Goal: Task Accomplishment & Management: Use online tool/utility

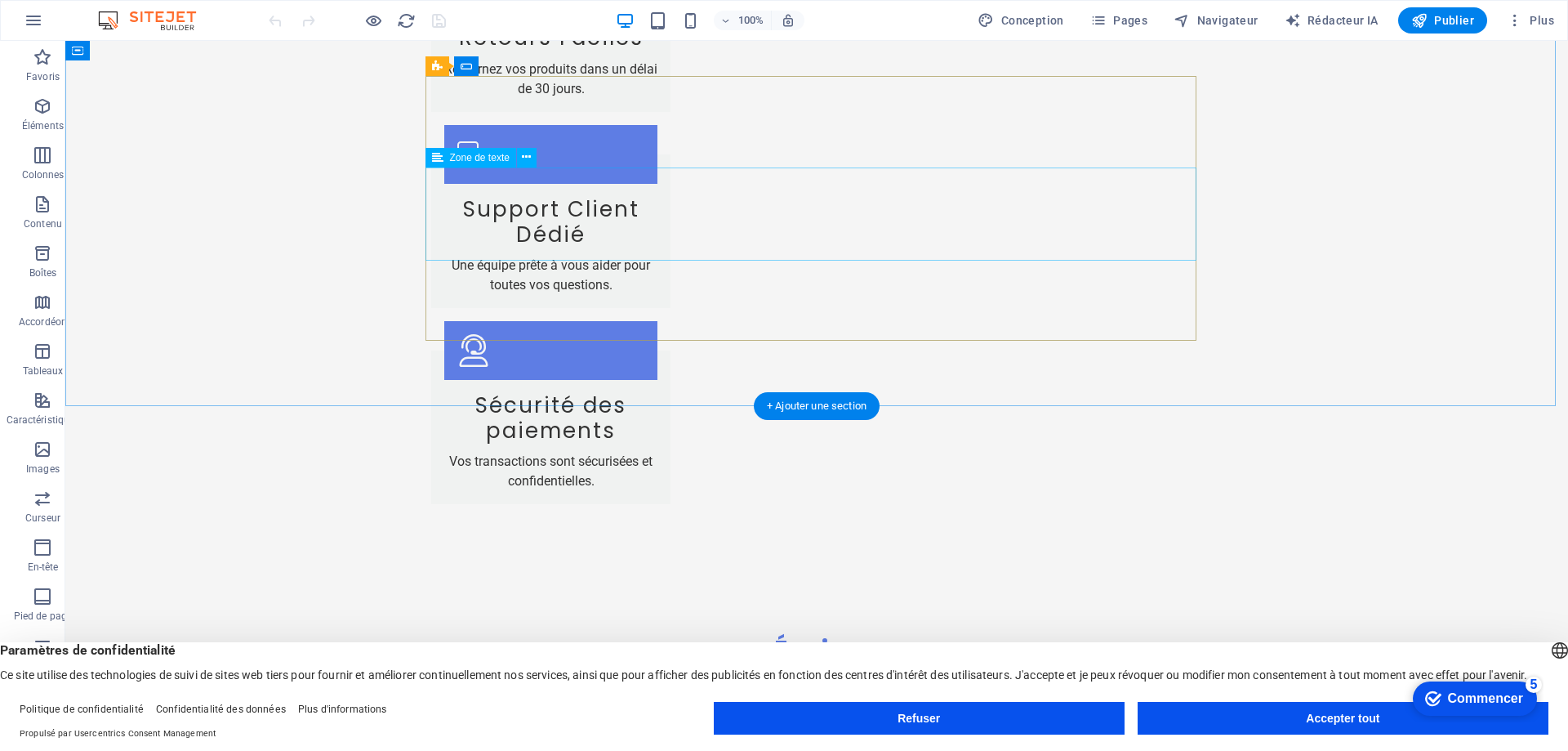
scroll to position [2625, 0]
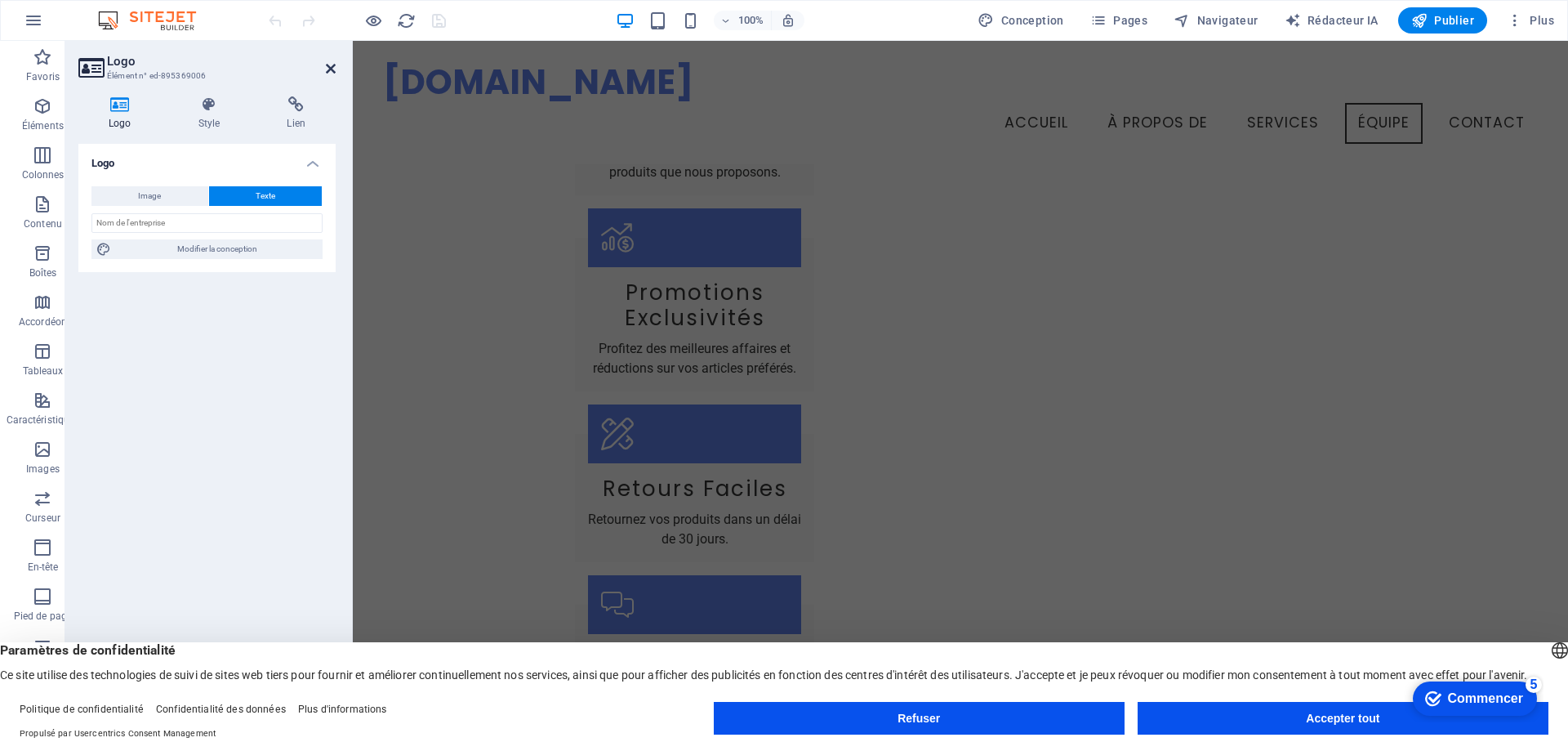
click at [331, 68] on icon at bounding box center [331, 68] width 10 height 13
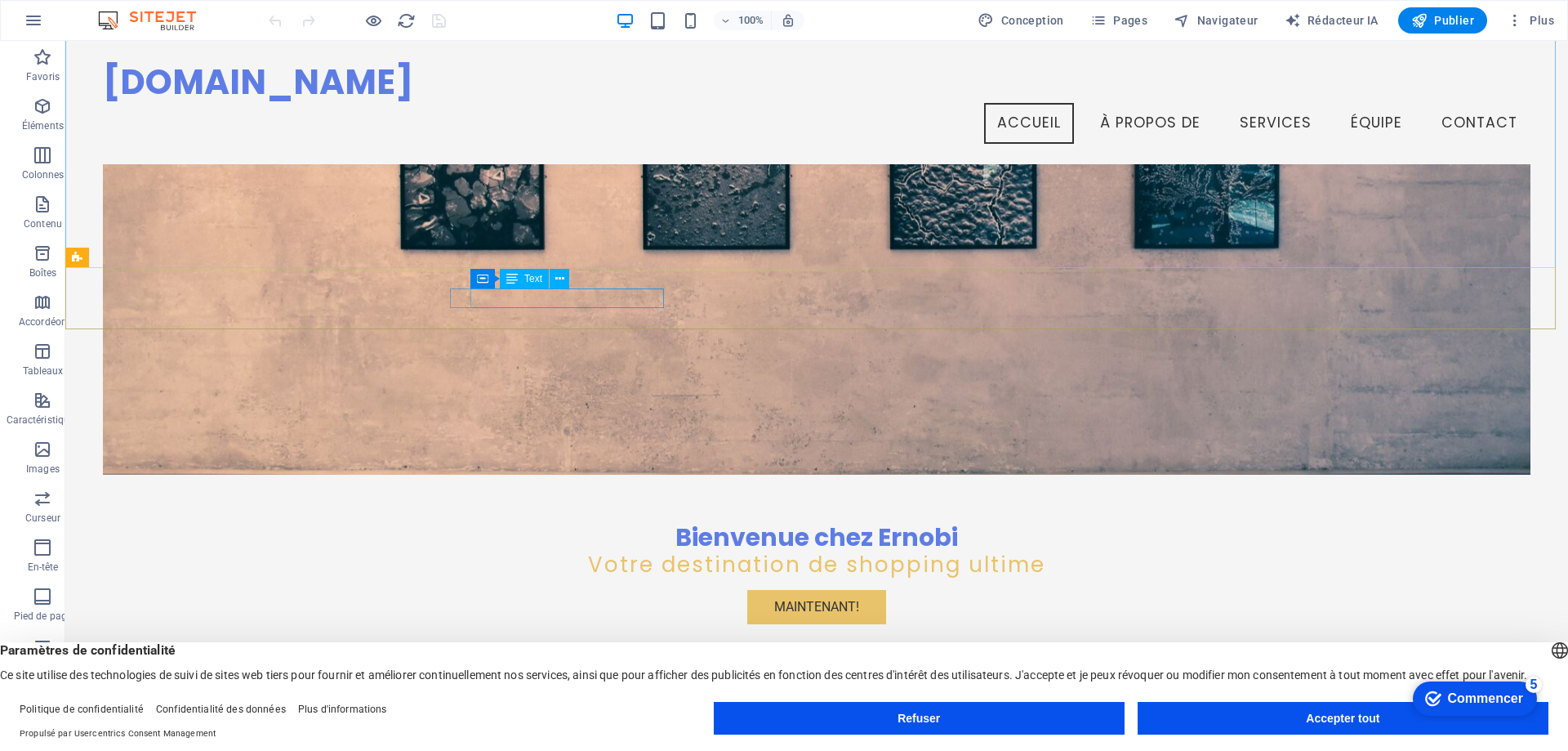
scroll to position [0, 0]
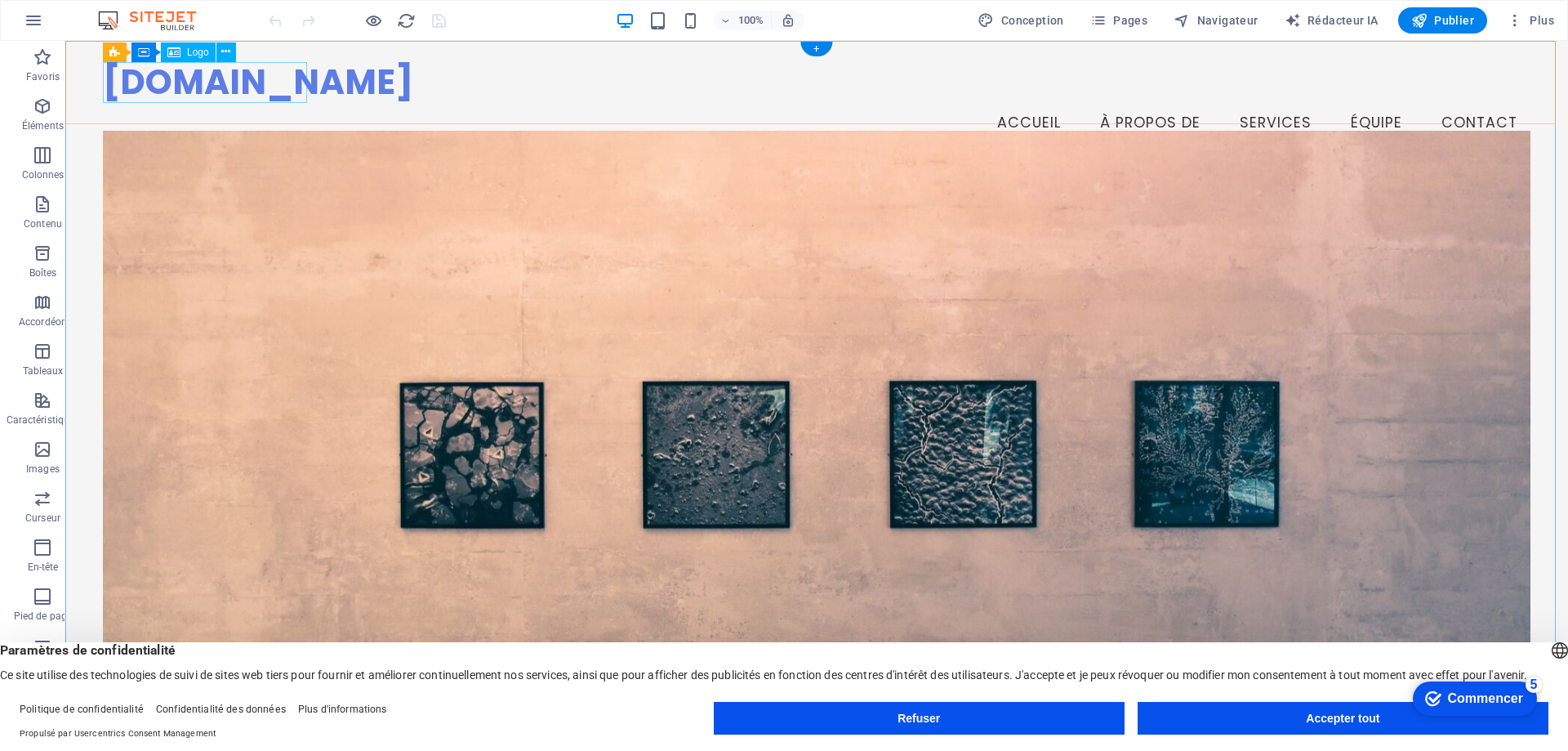
click at [228, 82] on div "[DOMAIN_NAME]" at bounding box center [816, 83] width 1428 height 42
click at [224, 83] on div "[DOMAIN_NAME]" at bounding box center [816, 83] width 1428 height 42
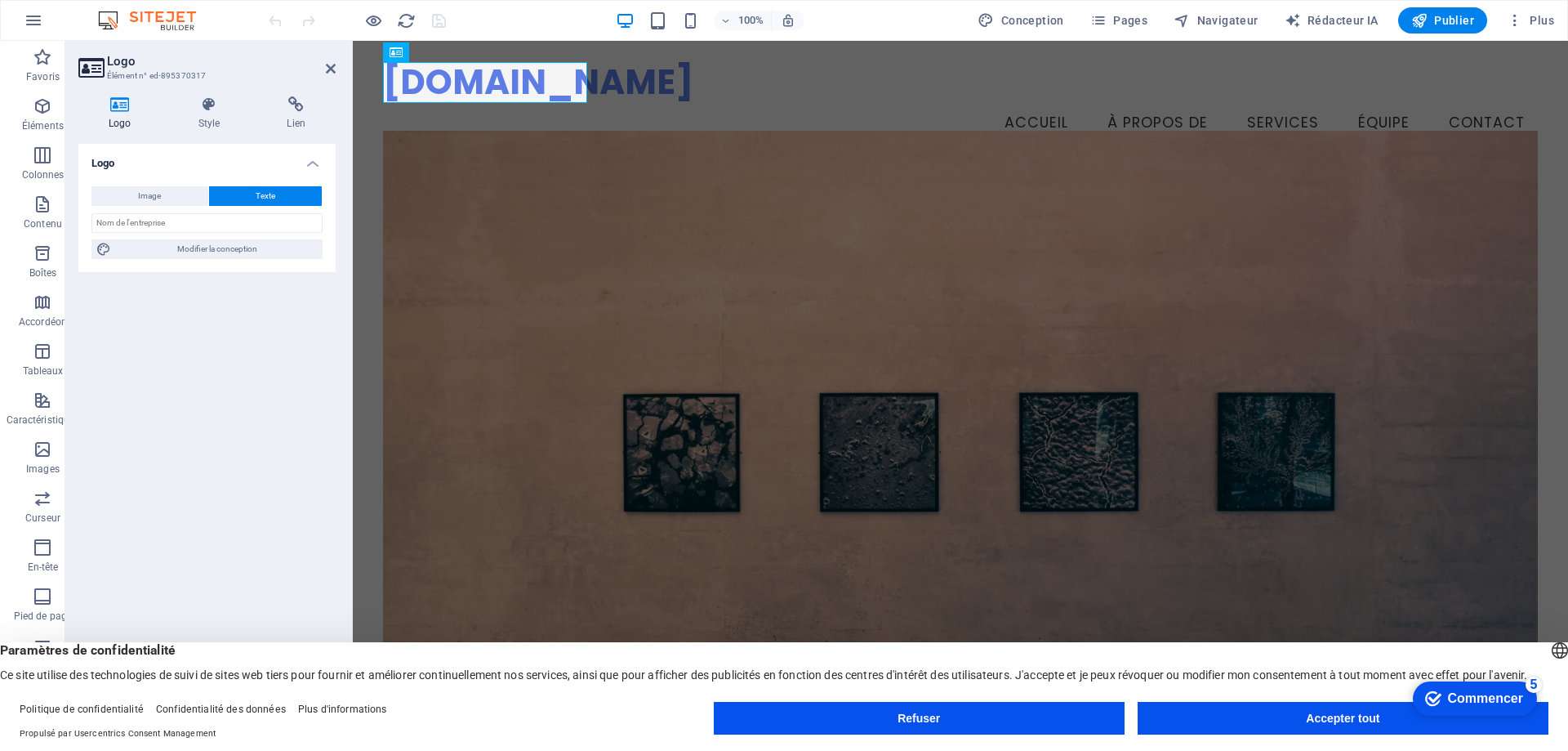
click at [125, 116] on h4 "Logo" at bounding box center [123, 114] width 90 height 35
click at [138, 190] on button "Image" at bounding box center [149, 196] width 117 height 20
select select "DISABLED_OPTION_VALUE"
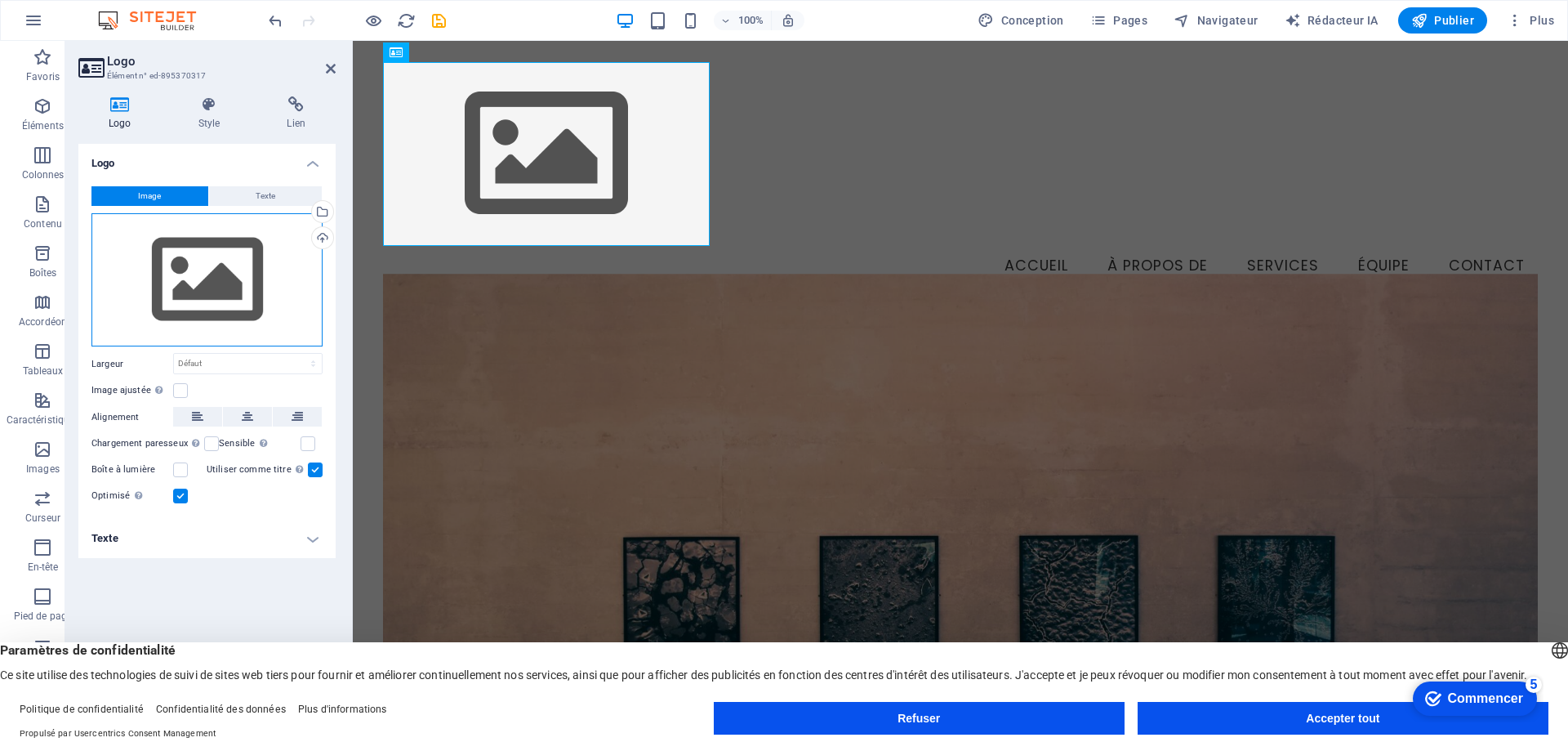
click at [188, 276] on div "Faites glisser les fichiers ici, cliquez pour choisir des fichiers ou sélection…" at bounding box center [207, 280] width 231 height 134
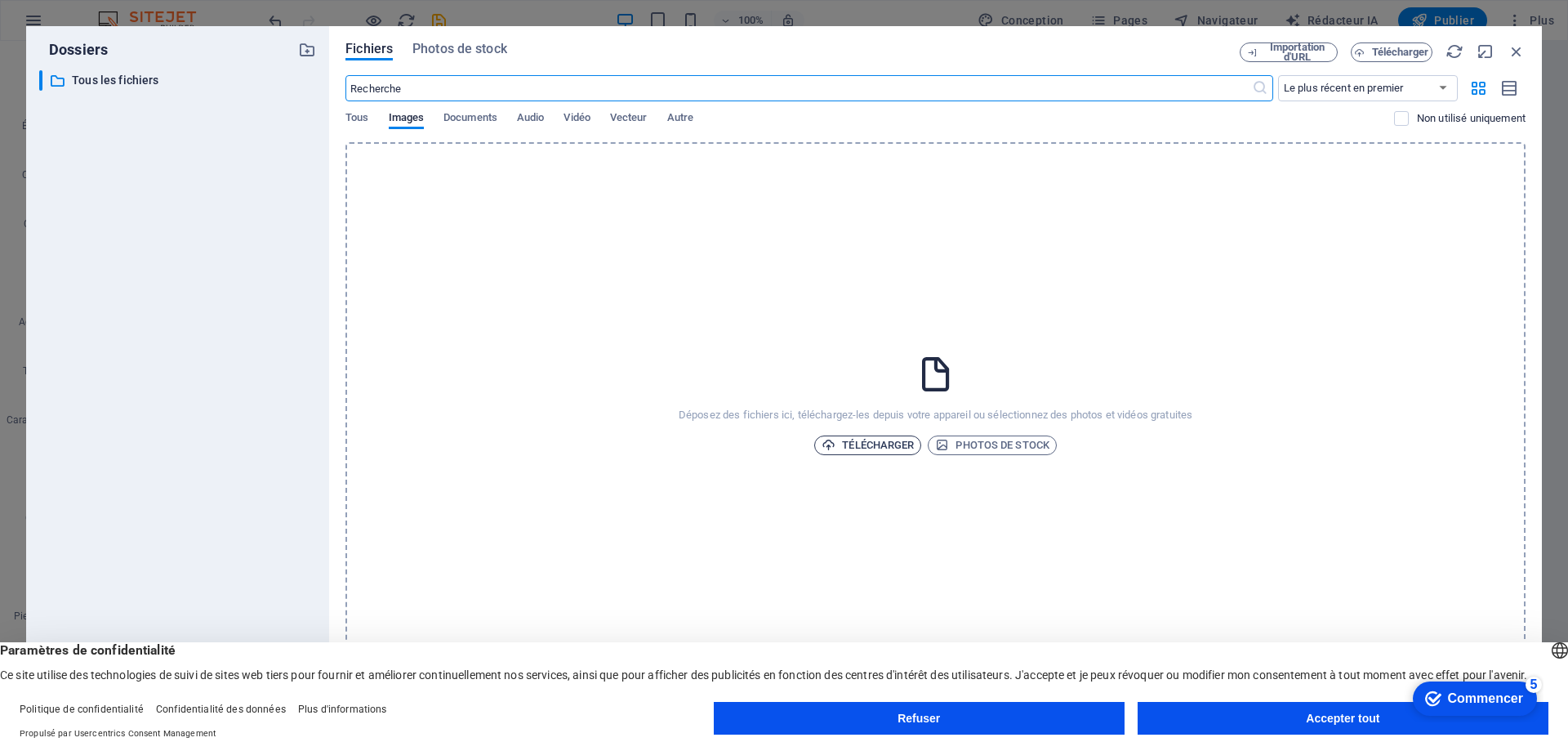
click at [842, 445] on font "Télécharger" at bounding box center [877, 444] width 72 height 12
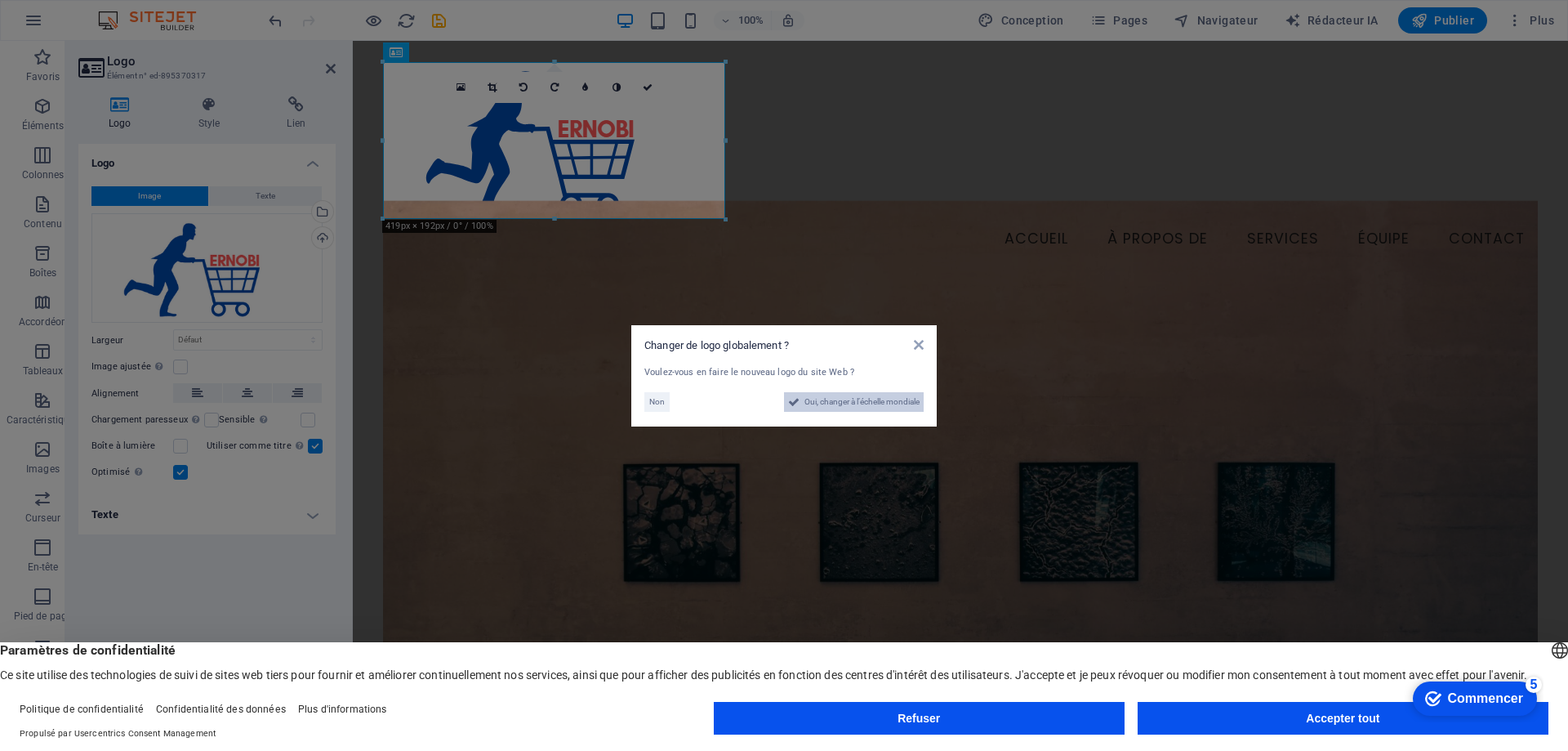
click at [827, 405] on font "Oui, changer à l’échelle mondiale" at bounding box center [862, 402] width 115 height 9
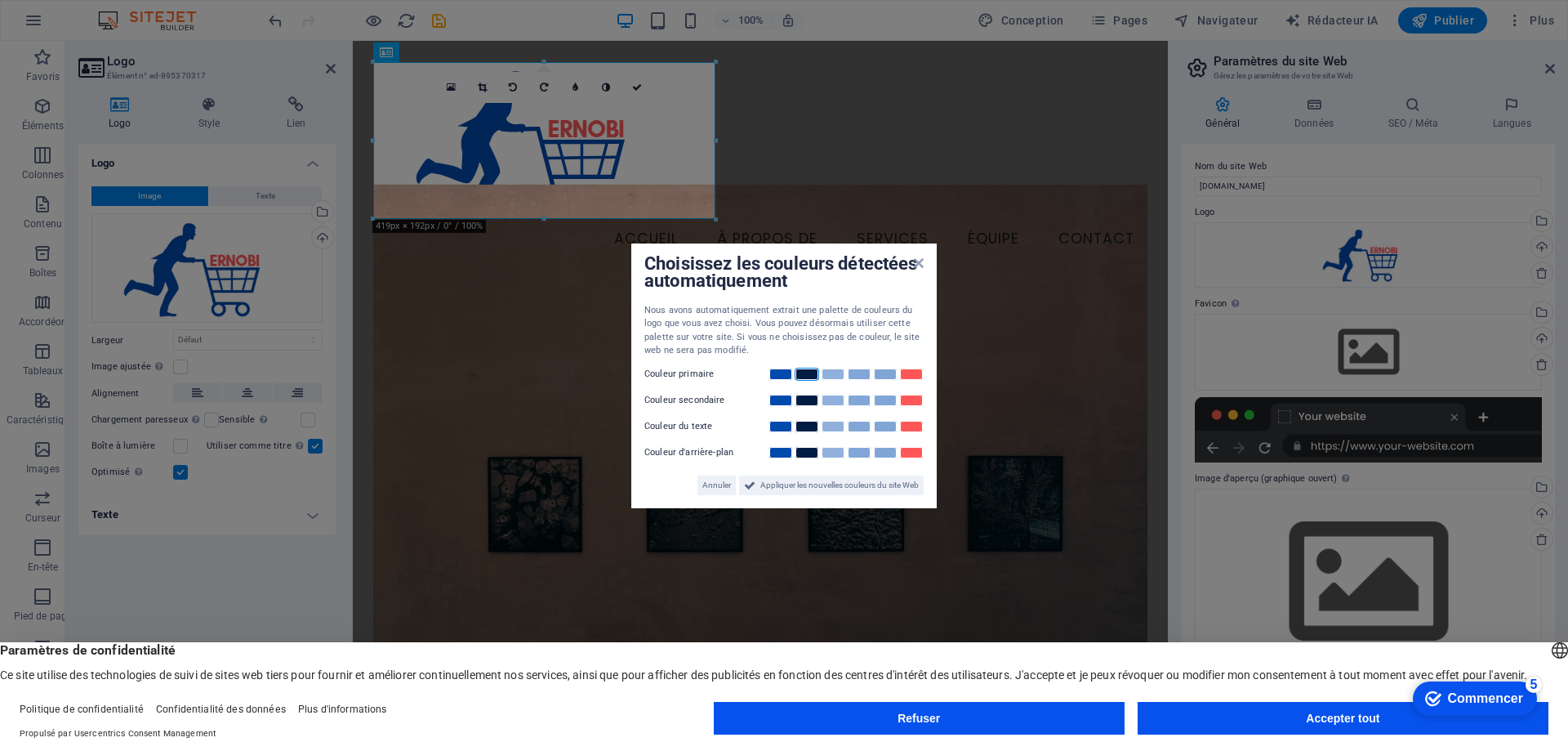
click at [810, 380] on link at bounding box center [806, 374] width 25 height 13
click at [782, 488] on font "Appliquer les nouvelles couleurs du site Web" at bounding box center [839, 485] width 159 height 9
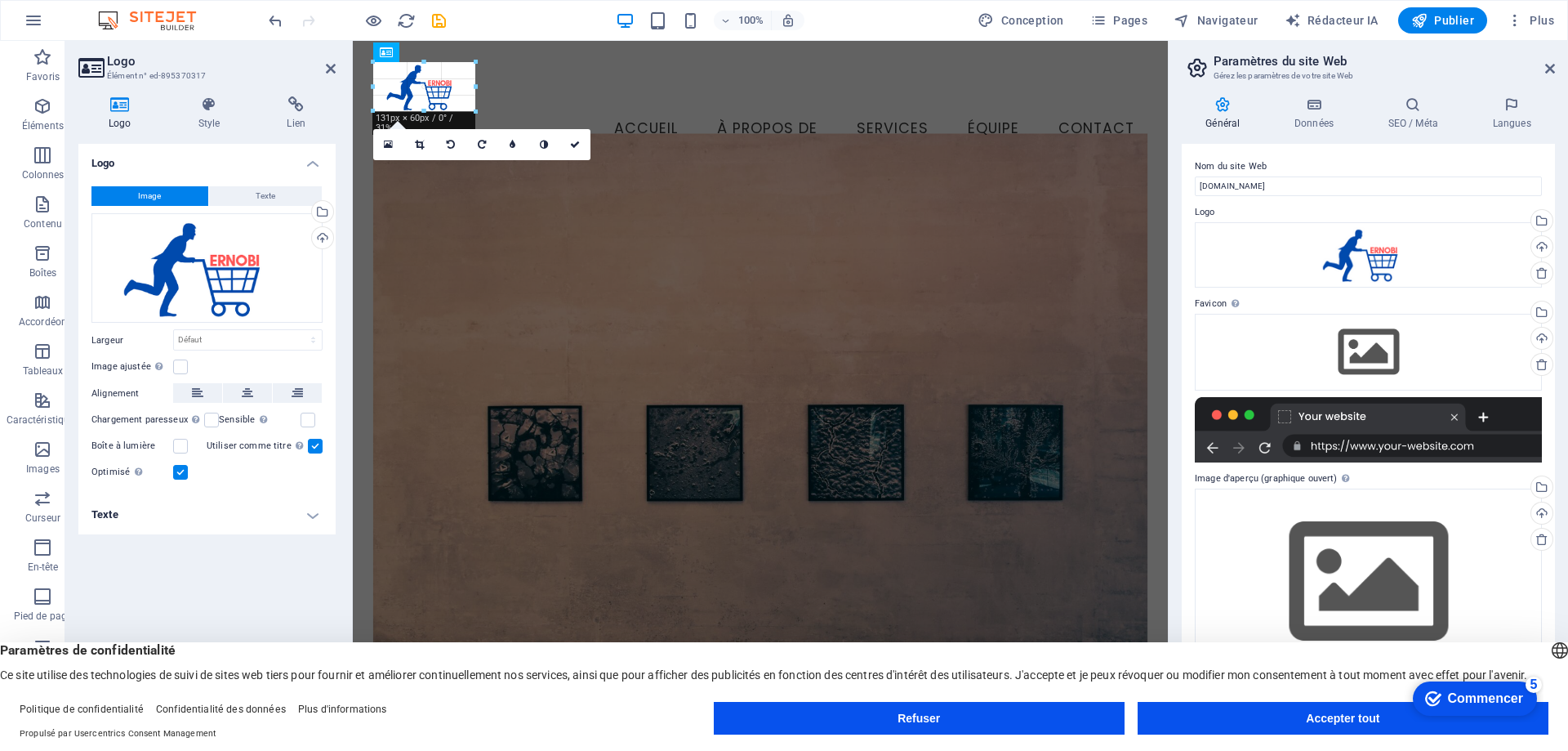
drag, startPoint x: 546, startPoint y: 61, endPoint x: 551, endPoint y: 171, distance: 110.1
type input "124"
select select "px"
drag, startPoint x: 475, startPoint y: 88, endPoint x: 483, endPoint y: 93, distance: 9.4
type input "134"
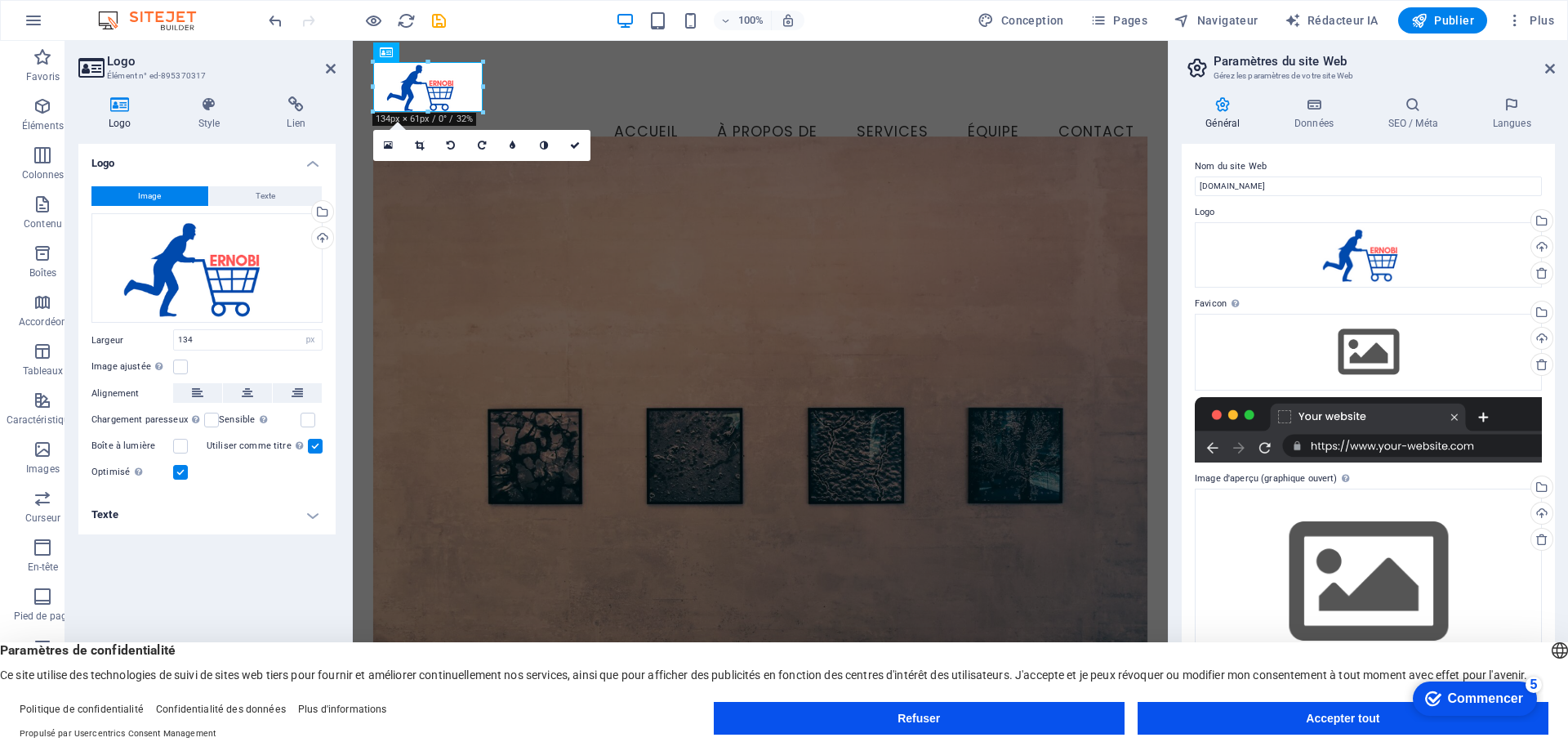
click at [648, 217] on figure at bounding box center [761, 448] width 774 height 622
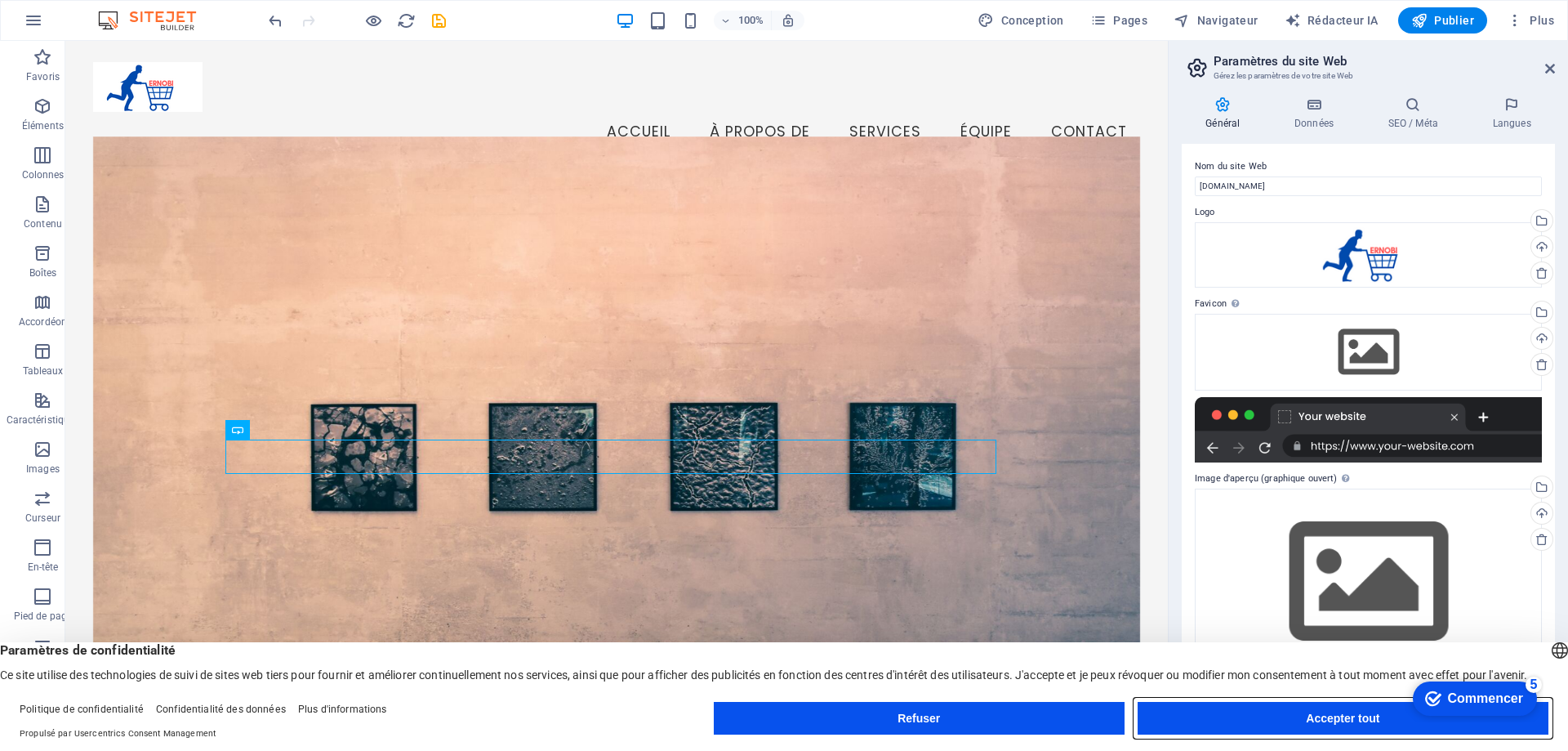
click at [1318, 717] on font "Accepter tout" at bounding box center [1342, 718] width 74 height 13
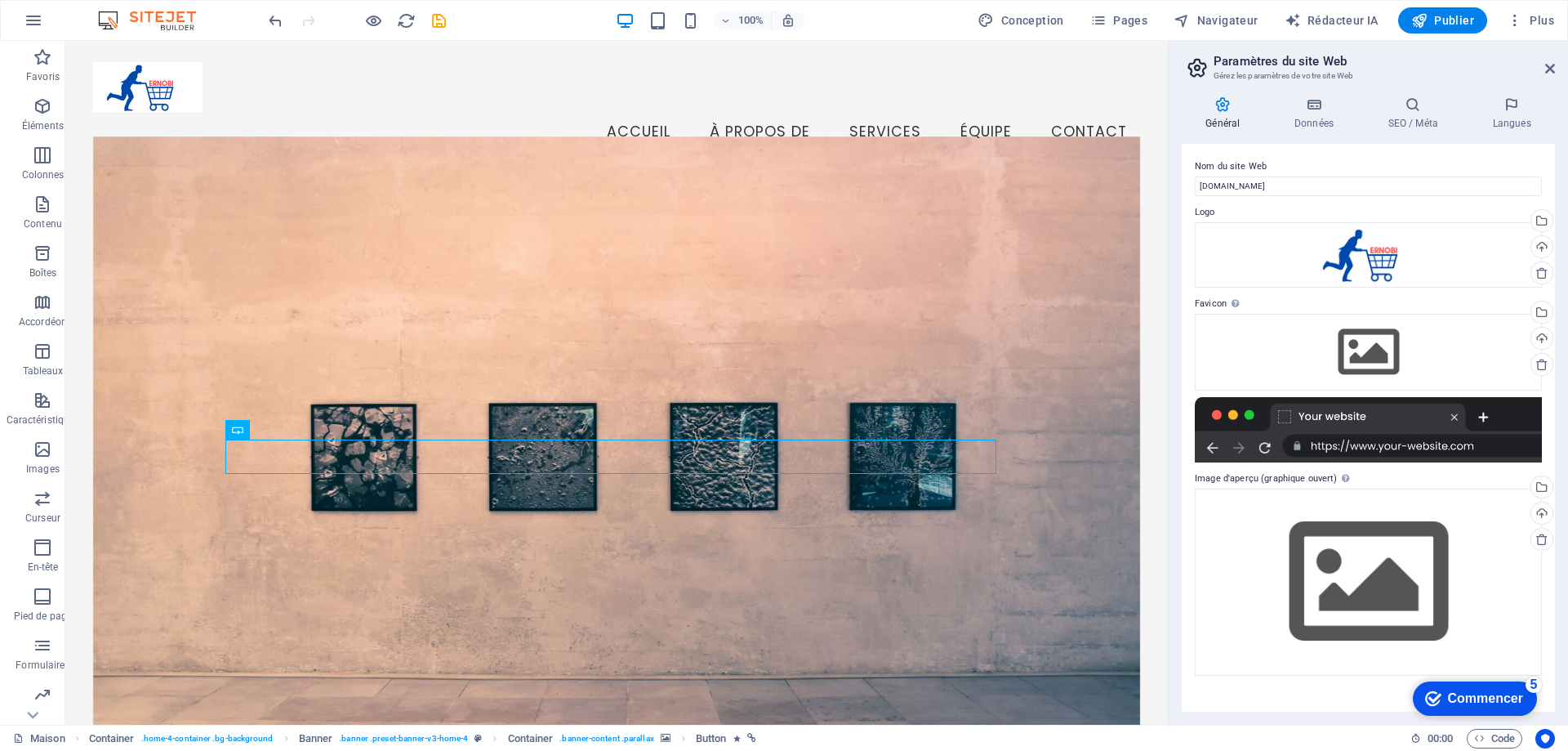
click at [1456, 701] on font "Commencer" at bounding box center [1485, 697] width 75 height 14
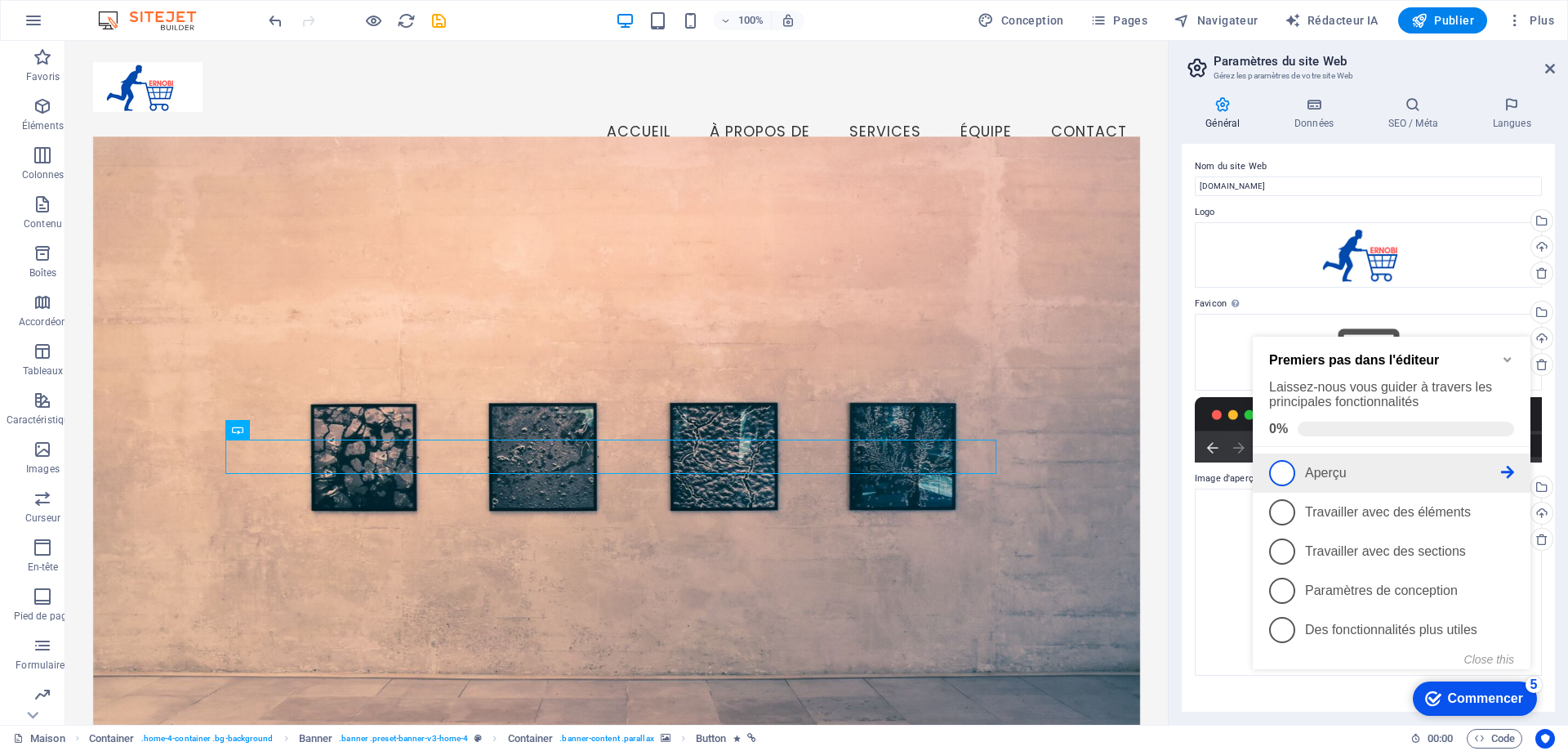
click at [1284, 478] on span "1" at bounding box center [1282, 473] width 26 height 26
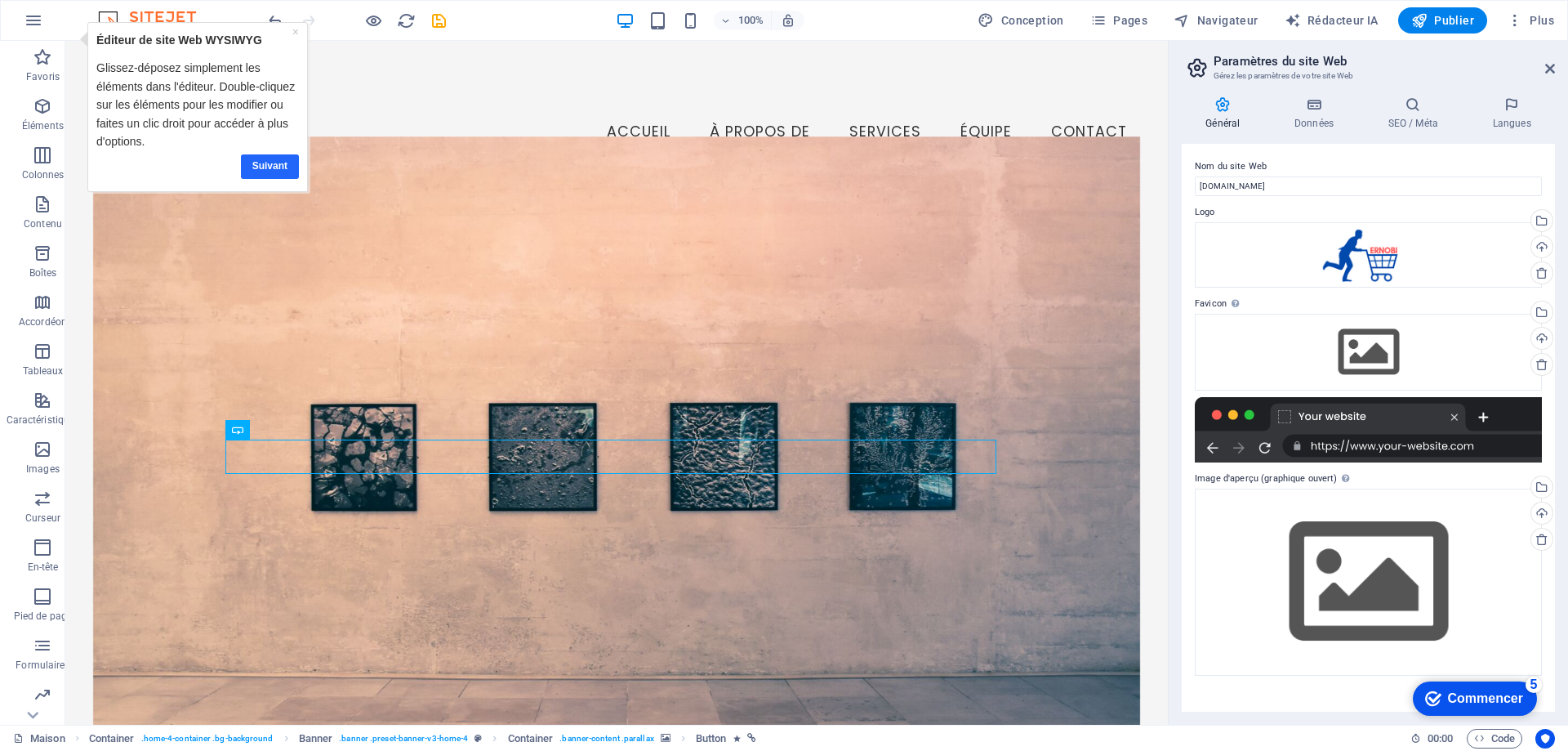
drag, startPoint x: 280, startPoint y: 164, endPoint x: 329, endPoint y: 149, distance: 51.2
click at [280, 164] on font "Suivant" at bounding box center [270, 166] width 36 height 12
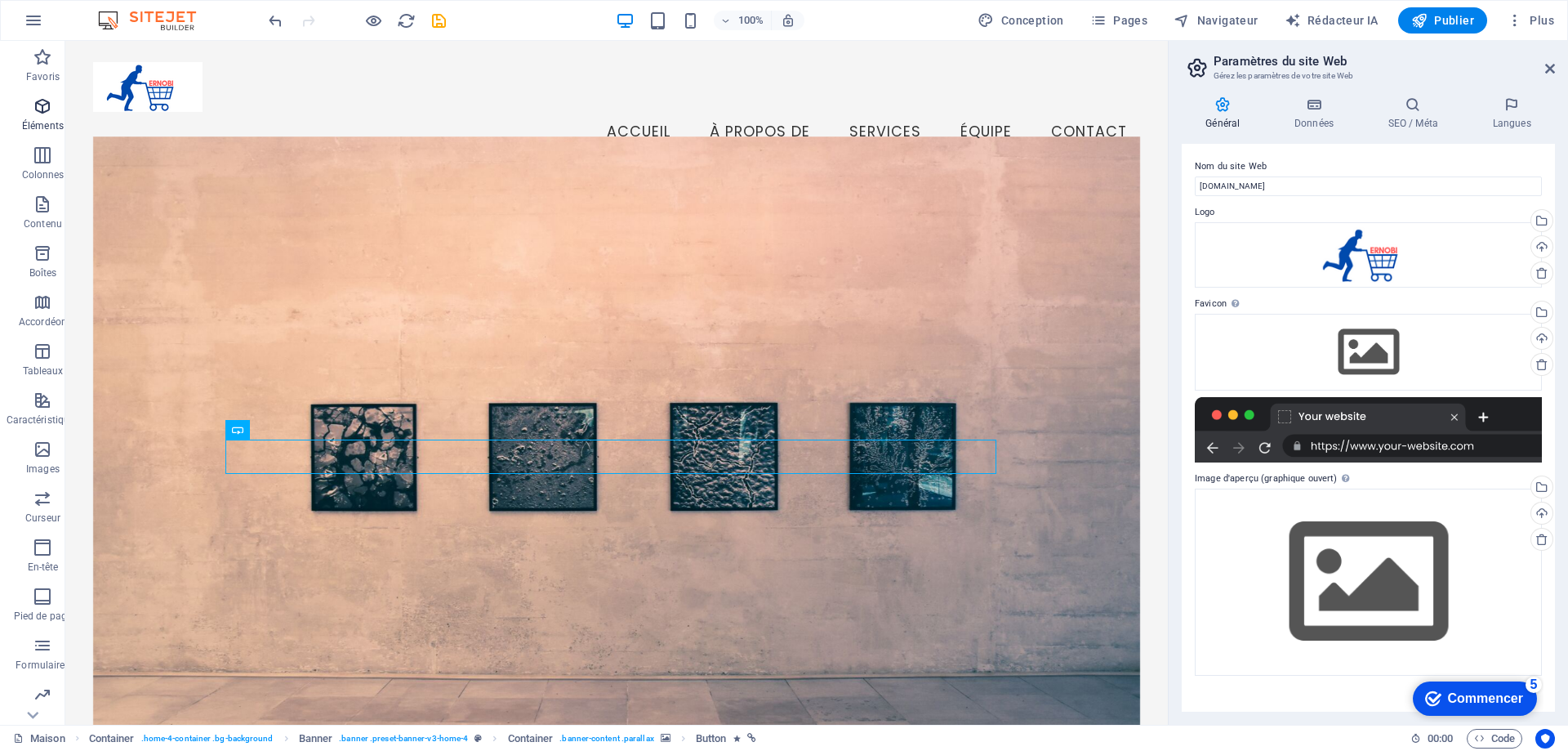
click at [40, 116] on span "Éléments" at bounding box center [43, 116] width 86 height 39
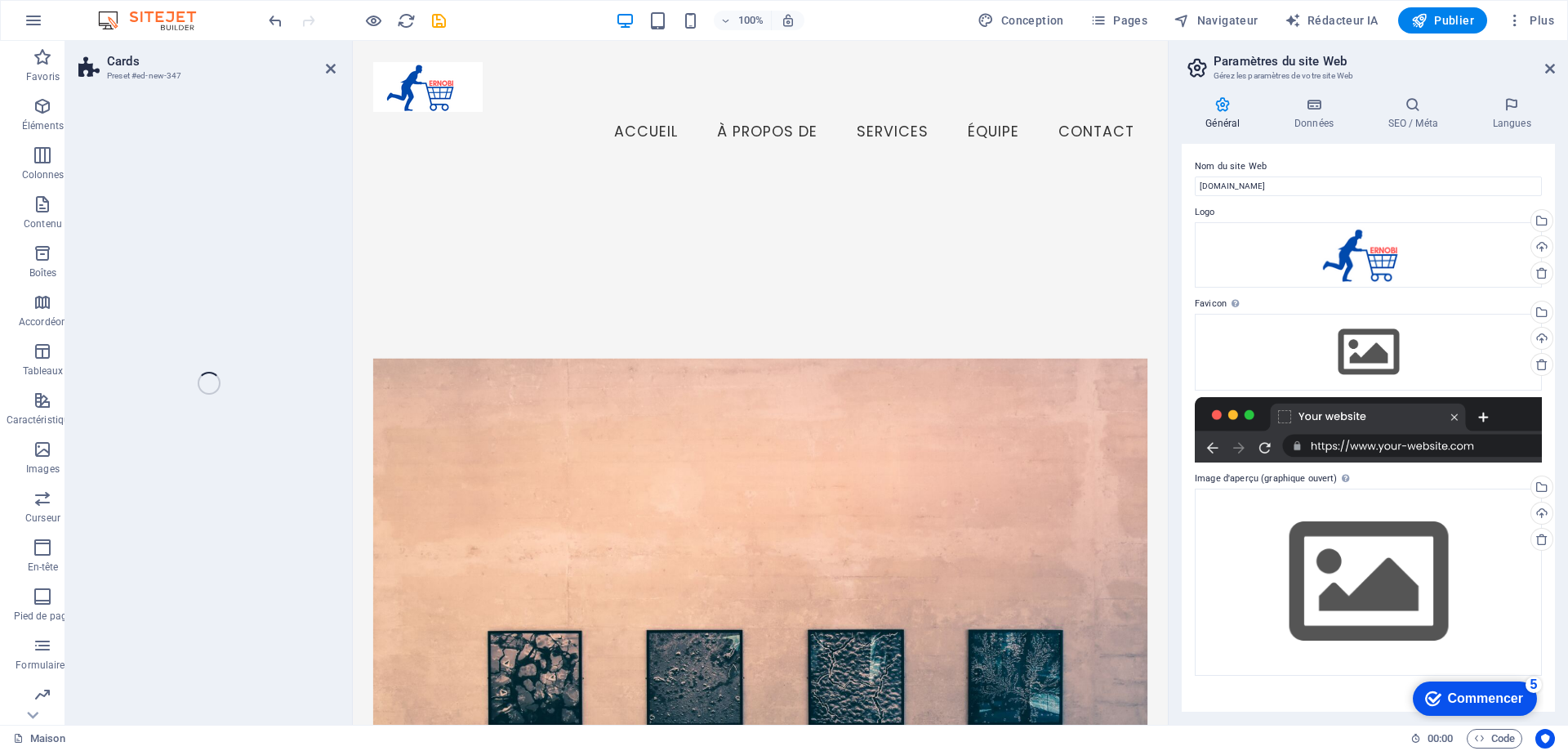
scroll to position [555, 0]
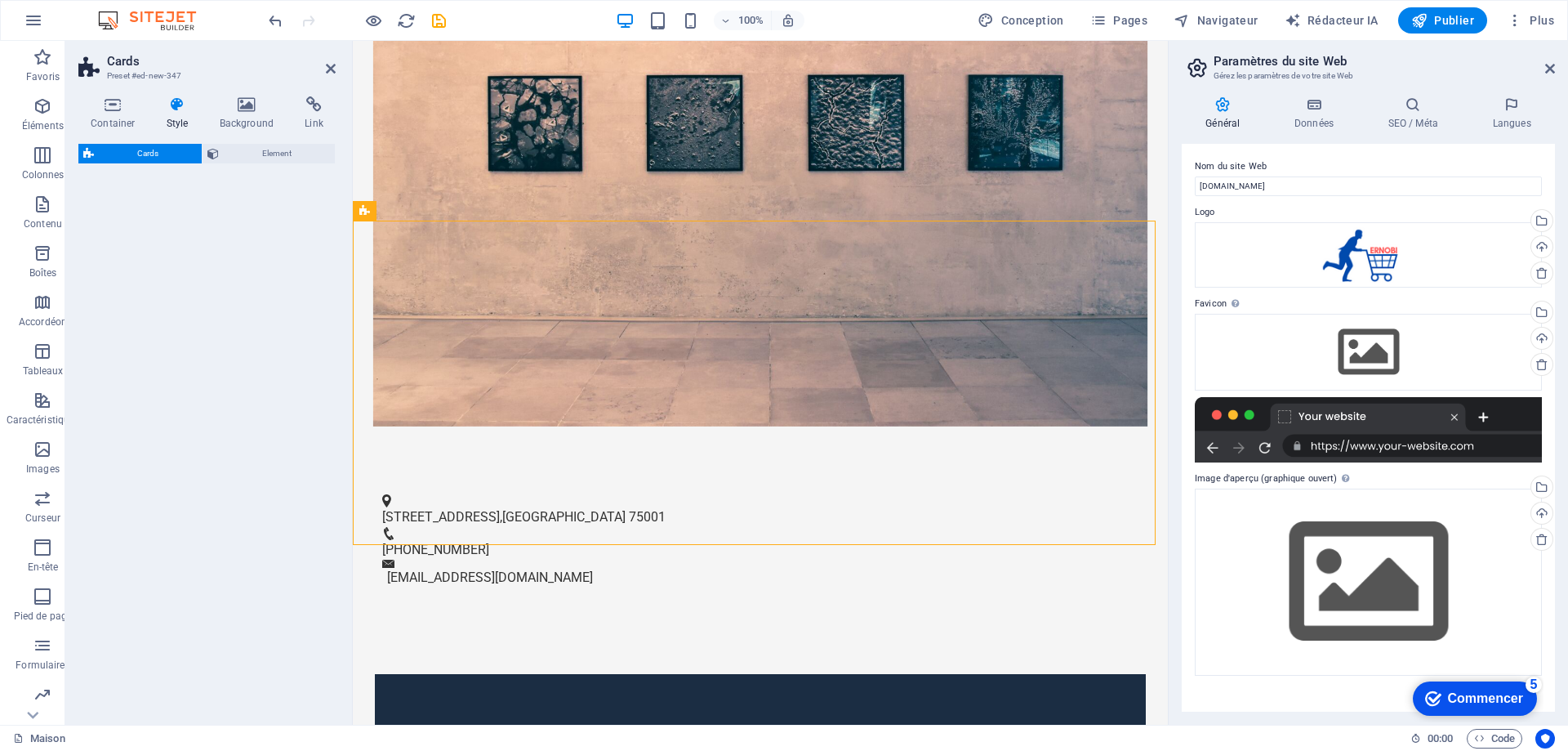
select select "rem"
select select "preset-image-boxes-v3-border"
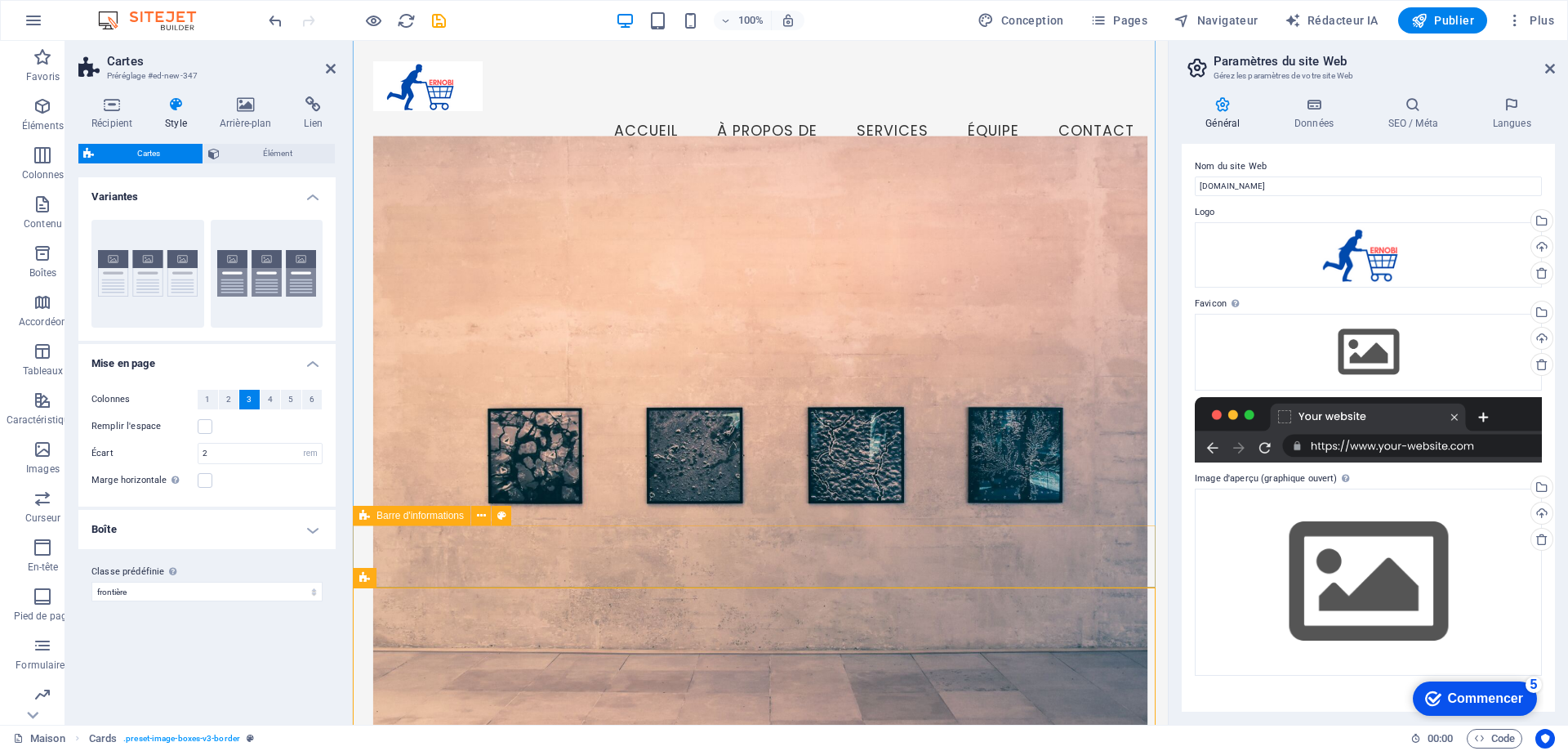
scroll to position [0, 0]
click at [617, 322] on figure at bounding box center [761, 448] width 774 height 622
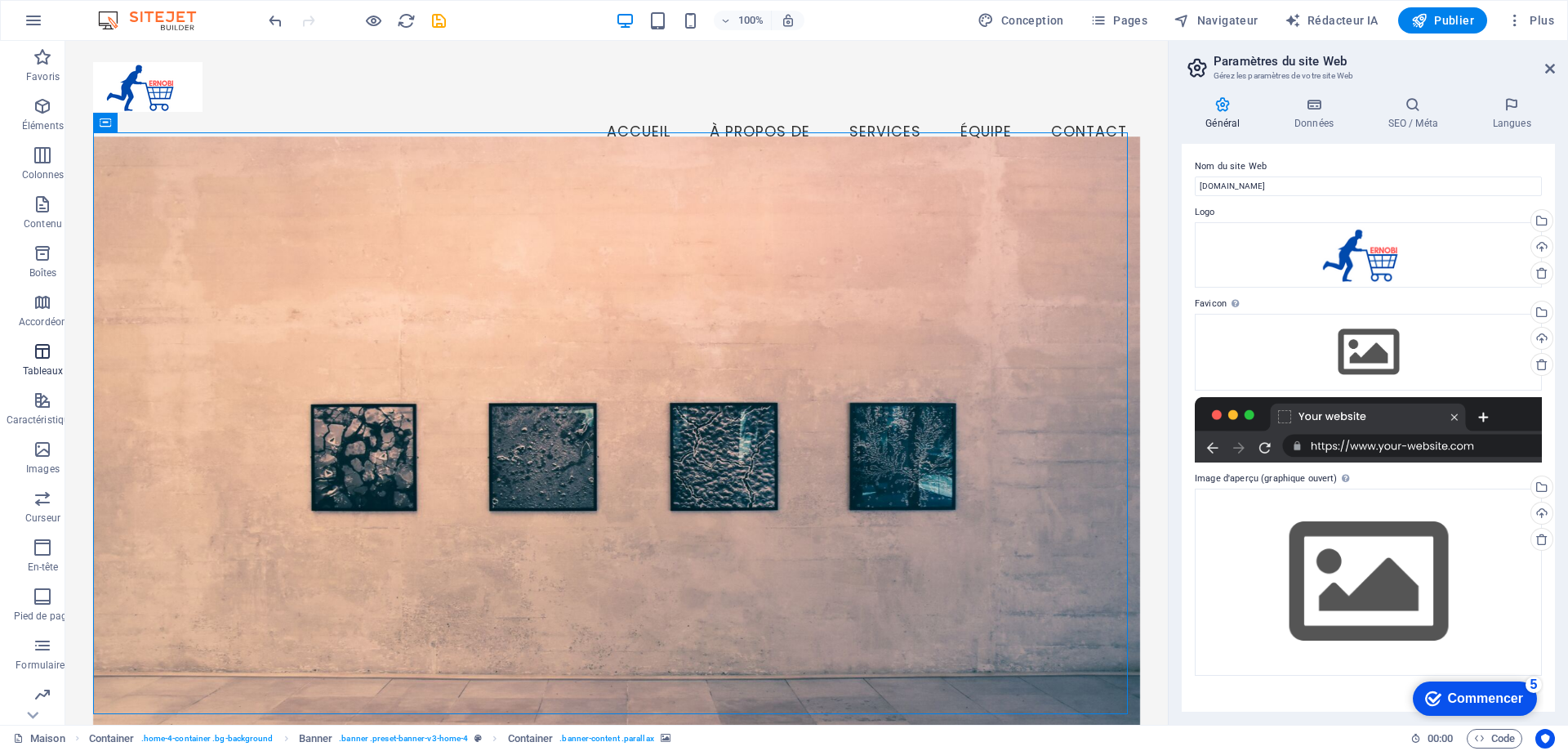
click at [46, 353] on icon "button" at bounding box center [43, 352] width 20 height 20
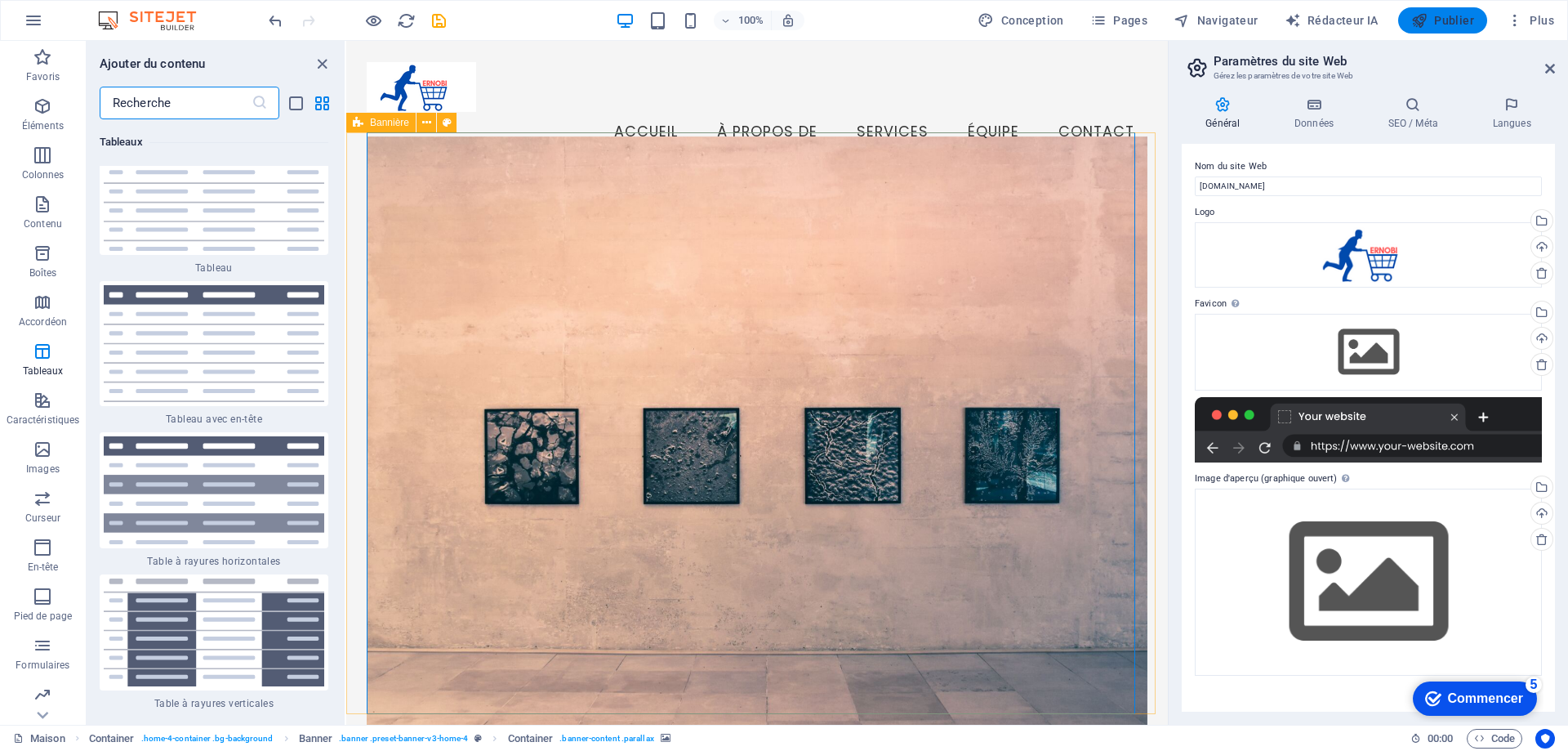
click at [1438, 19] on font "Publier" at bounding box center [1454, 20] width 40 height 13
